Goal: Ask a question

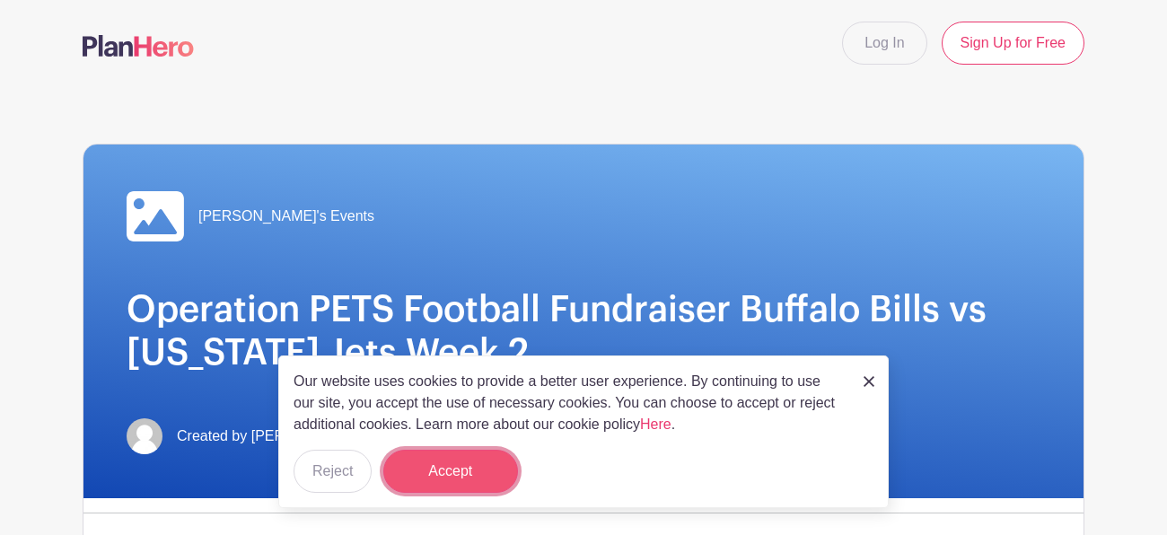
click at [439, 462] on button "Accept" at bounding box center [450, 471] width 135 height 43
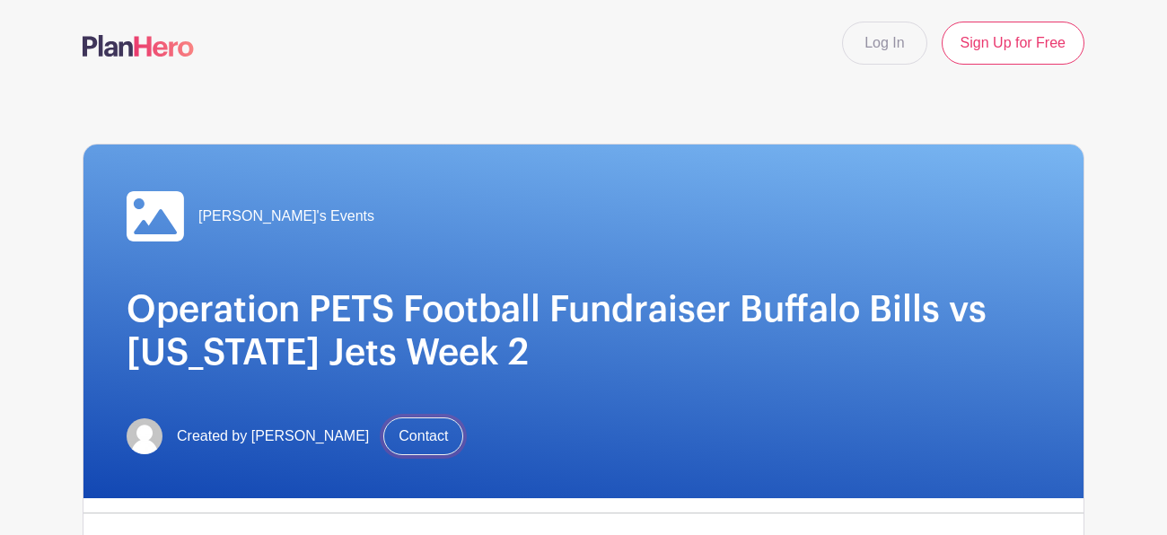
click at [416, 437] on link "Contact" at bounding box center [423, 436] width 80 height 38
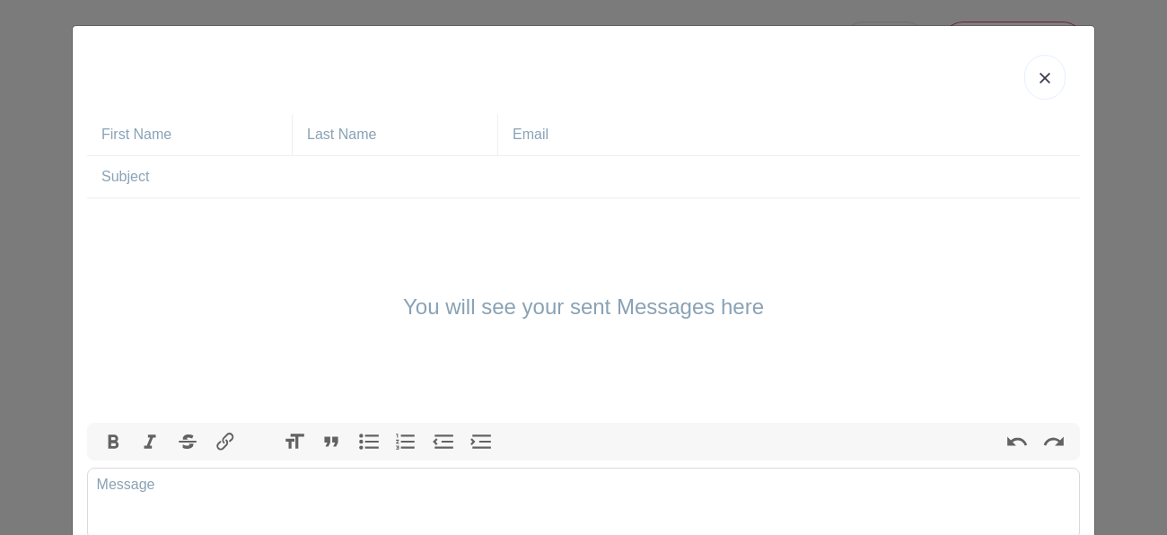
click at [140, 103] on div at bounding box center [583, 77] width 993 height 74
click at [197, 141] on input "text" at bounding box center [196, 134] width 190 height 41
type input "[PERSON_NAME]"
type input "[EMAIL_ADDRESS][DOMAIN_NAME]"
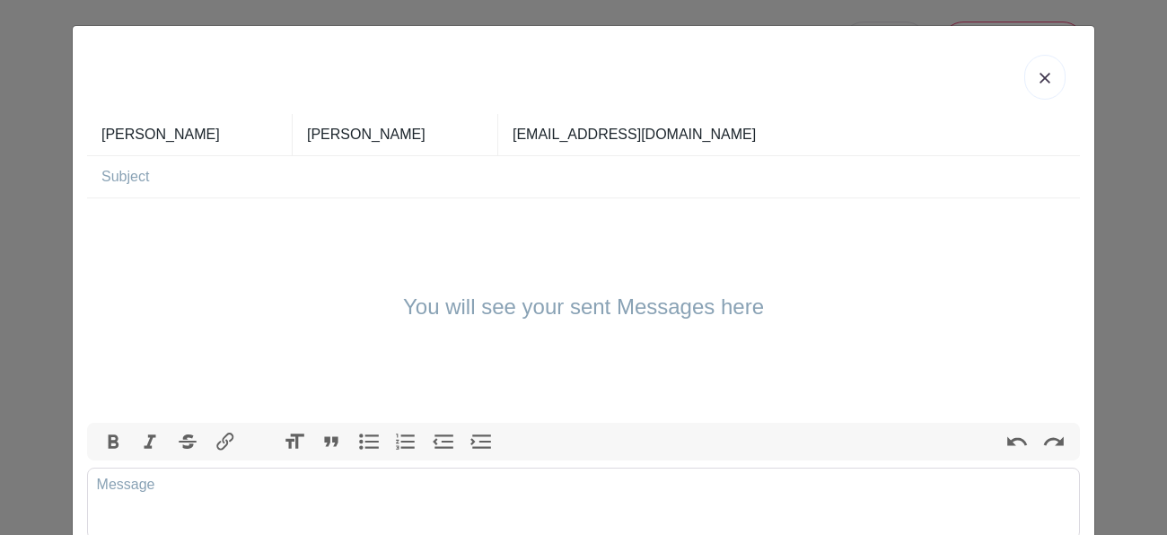
click at [241, 175] on input "text" at bounding box center [590, 176] width 979 height 41
click at [241, 173] on input "jets" at bounding box center [590, 176] width 979 height 41
type input "jetsgame"
click at [149, 511] on trix-editor at bounding box center [583, 504] width 993 height 72
type trix-editor "<div>any squares left</div>"
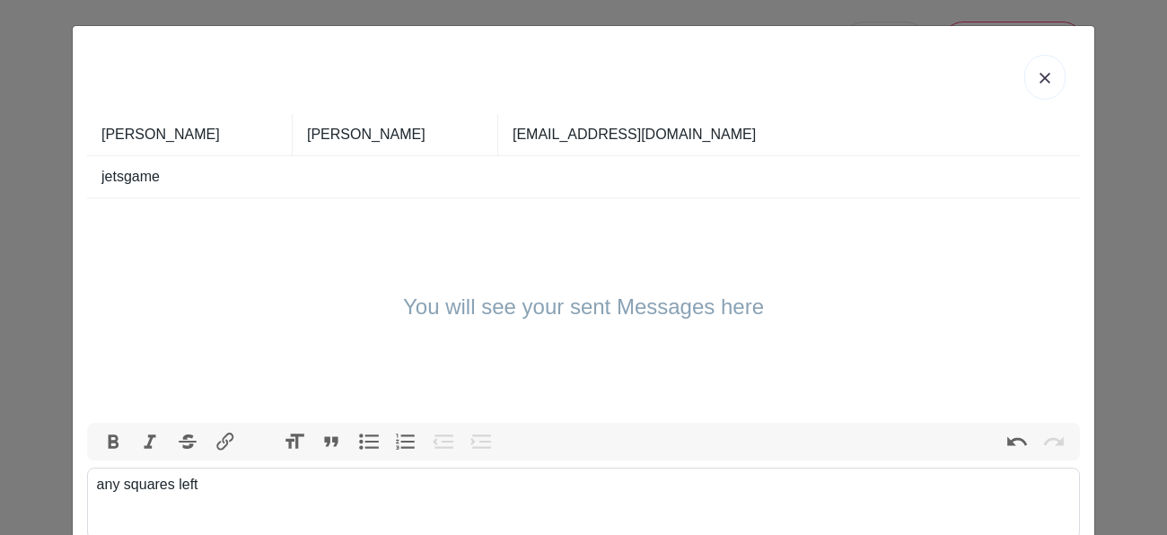
click at [594, 483] on div "any squares left" at bounding box center [584, 485] width 974 height 22
